Goal: Go to known website: Go to known website

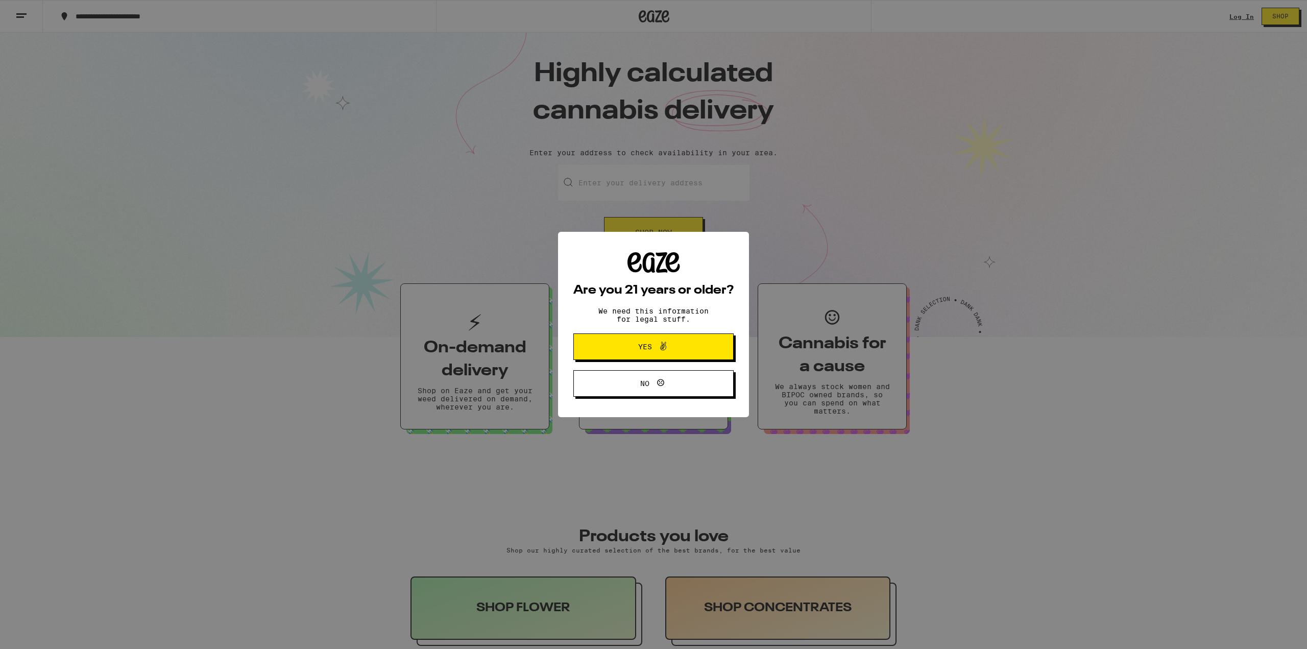
click at [655, 388] on icon at bounding box center [661, 383] width 12 height 12
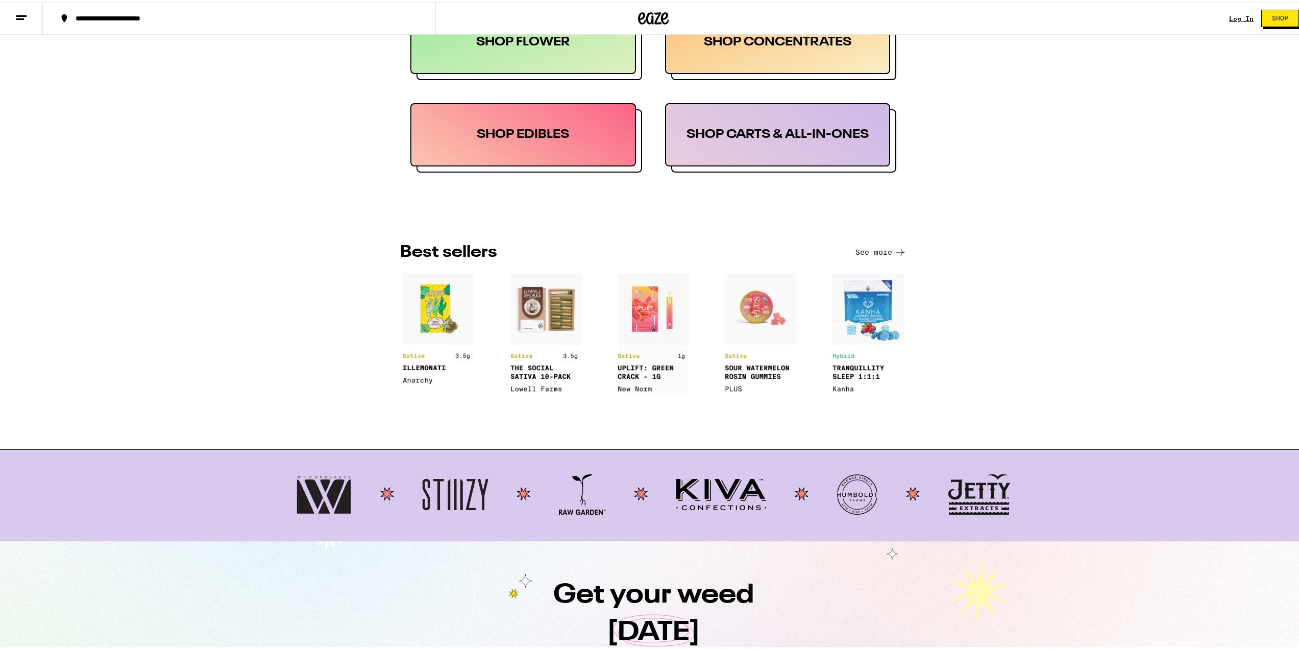
scroll to position [1047, 0]
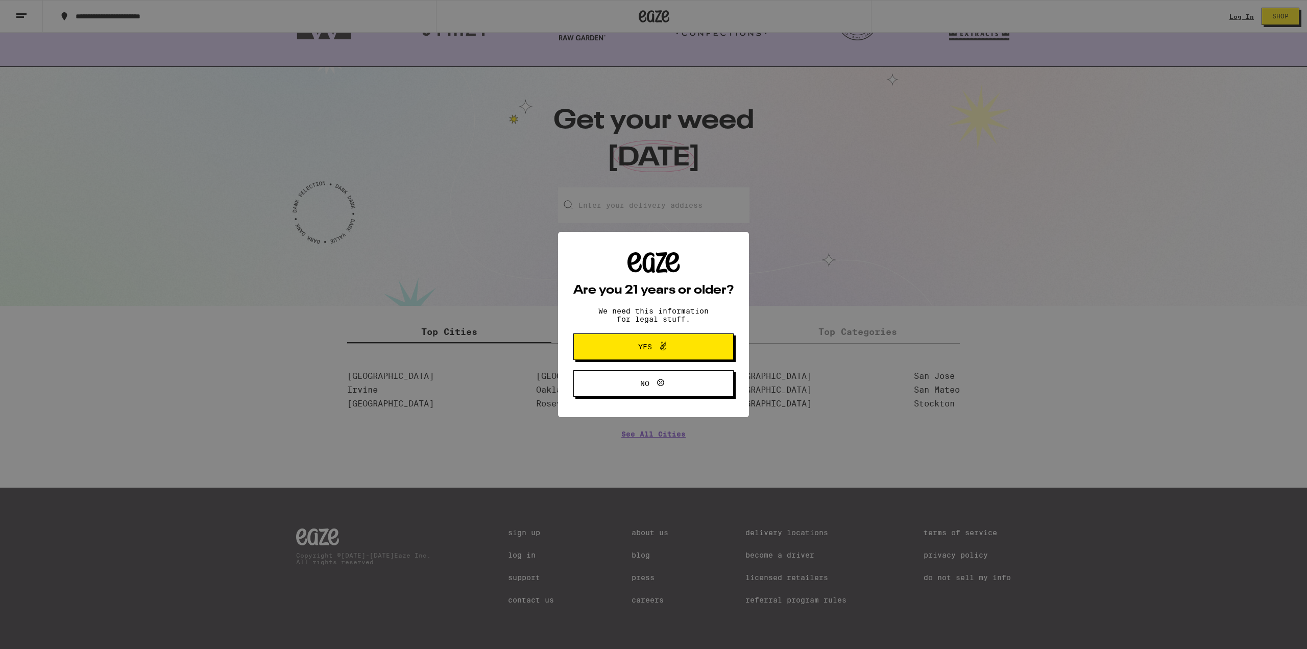
click at [716, 347] on button "Yes" at bounding box center [653, 346] width 160 height 27
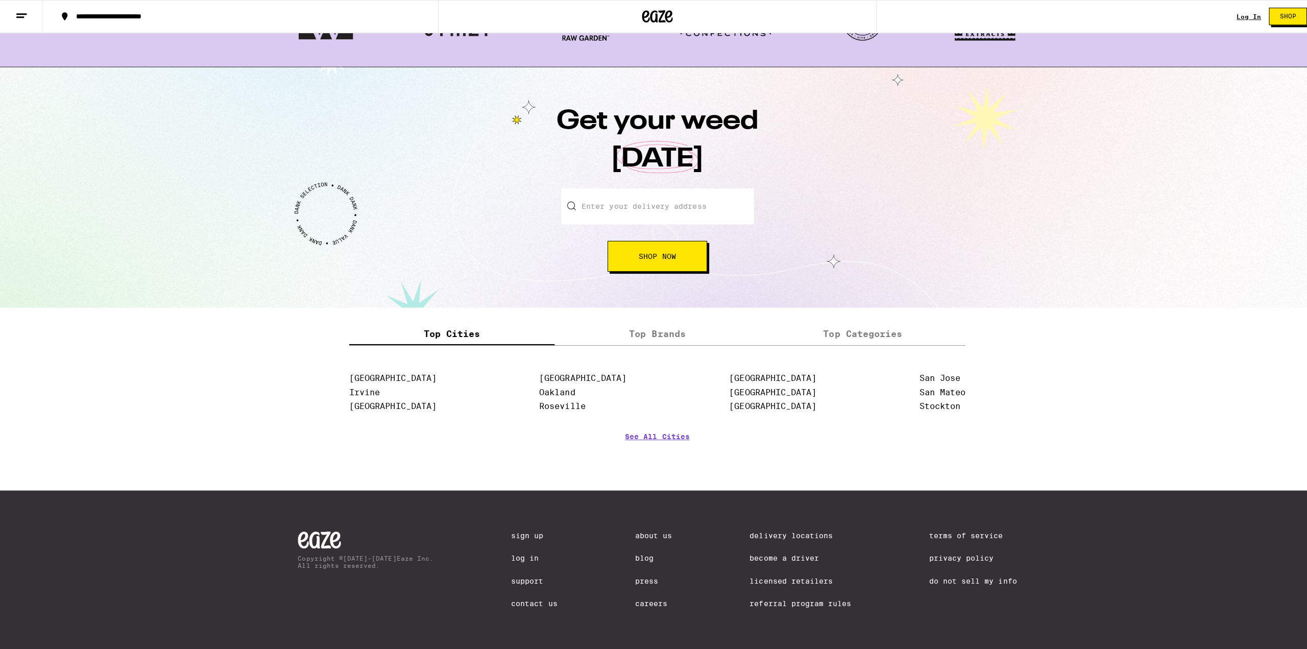
scroll to position [0, 0]
